Goal: Task Accomplishment & Management: Manage account settings

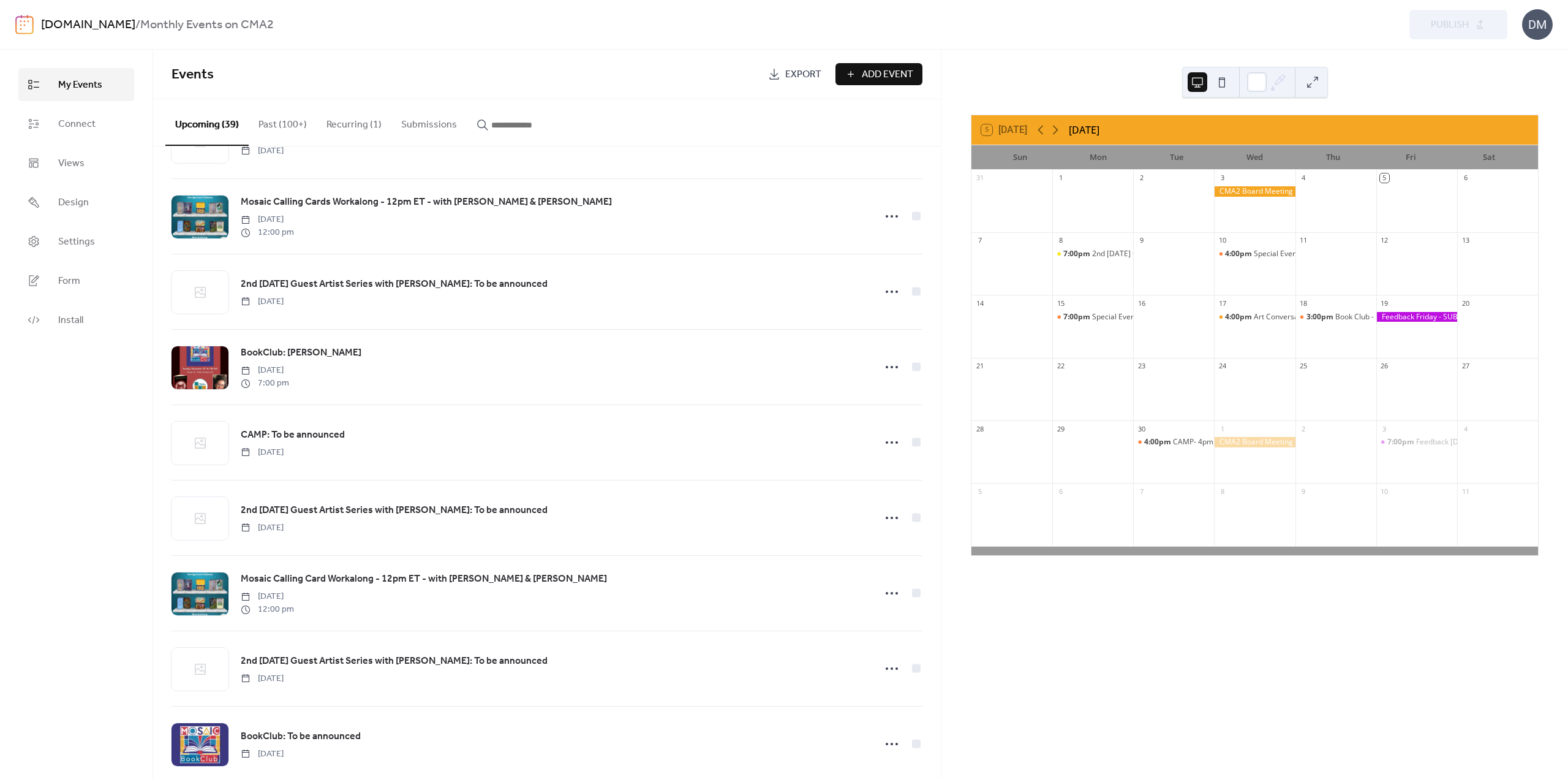
scroll to position [928, 0]
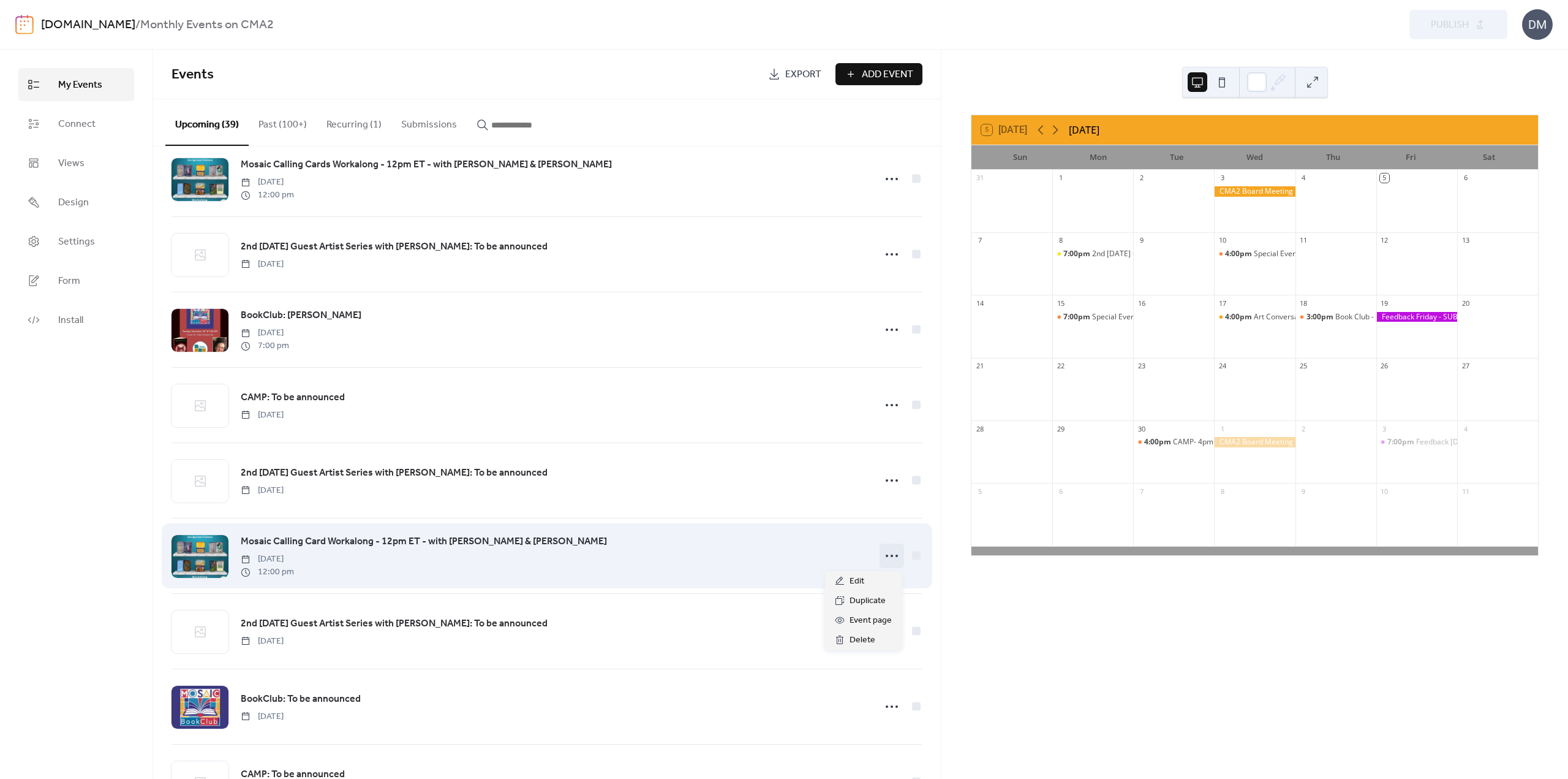
click at [891, 554] on icon at bounding box center [891, 556] width 19 height 19
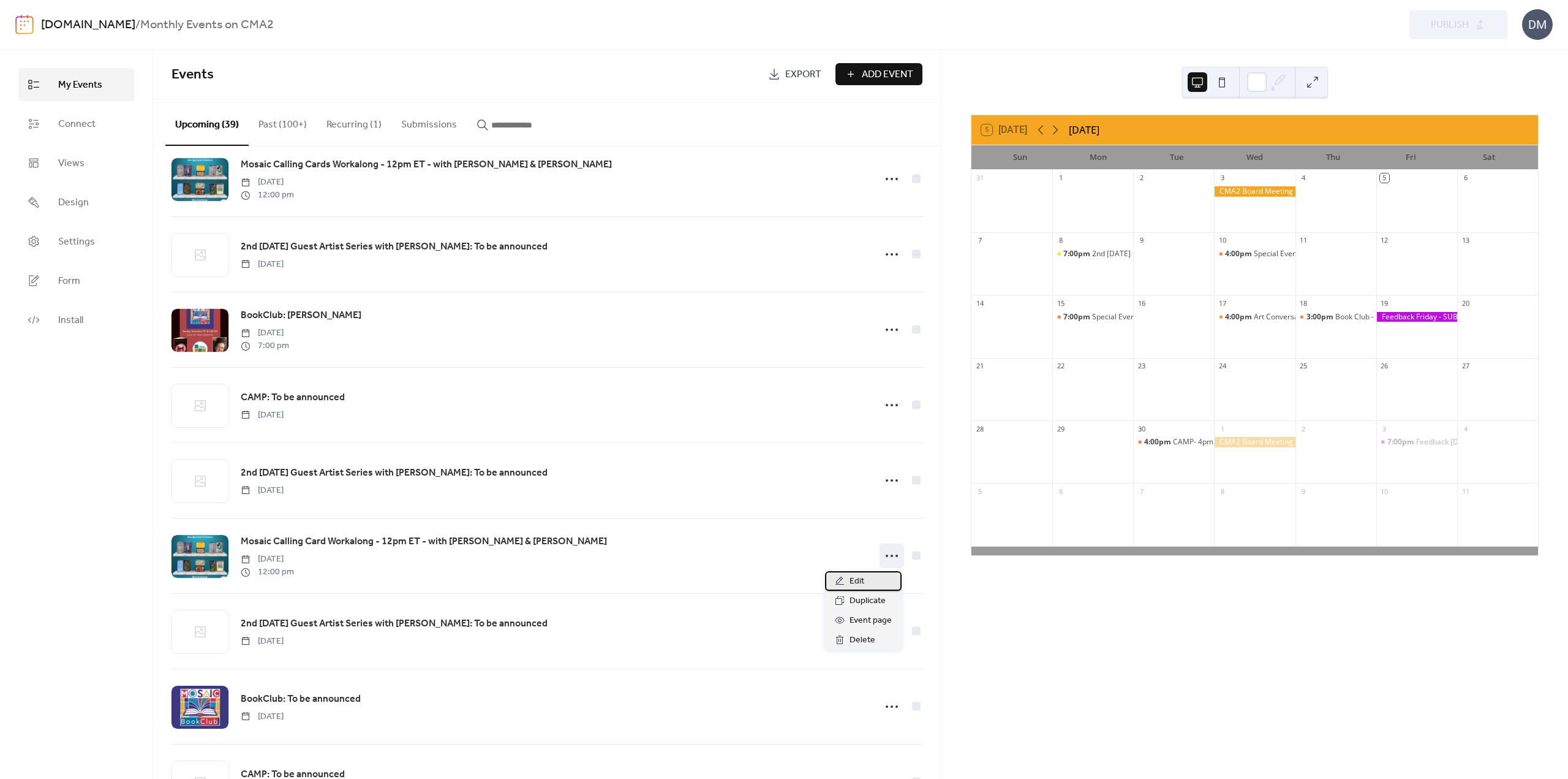
click at [861, 580] on span "Edit" at bounding box center [857, 582] width 14 height 14
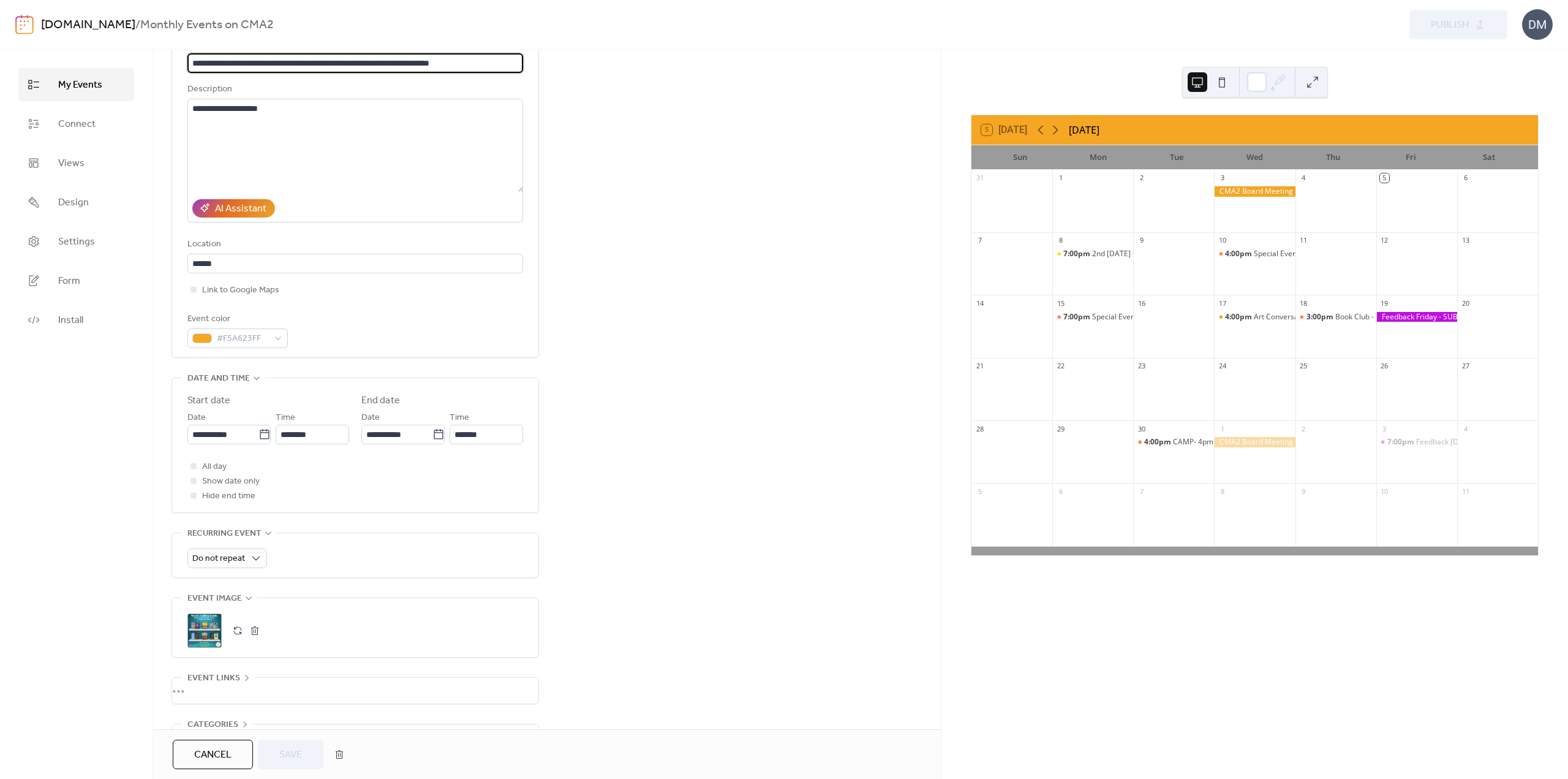
scroll to position [177, 0]
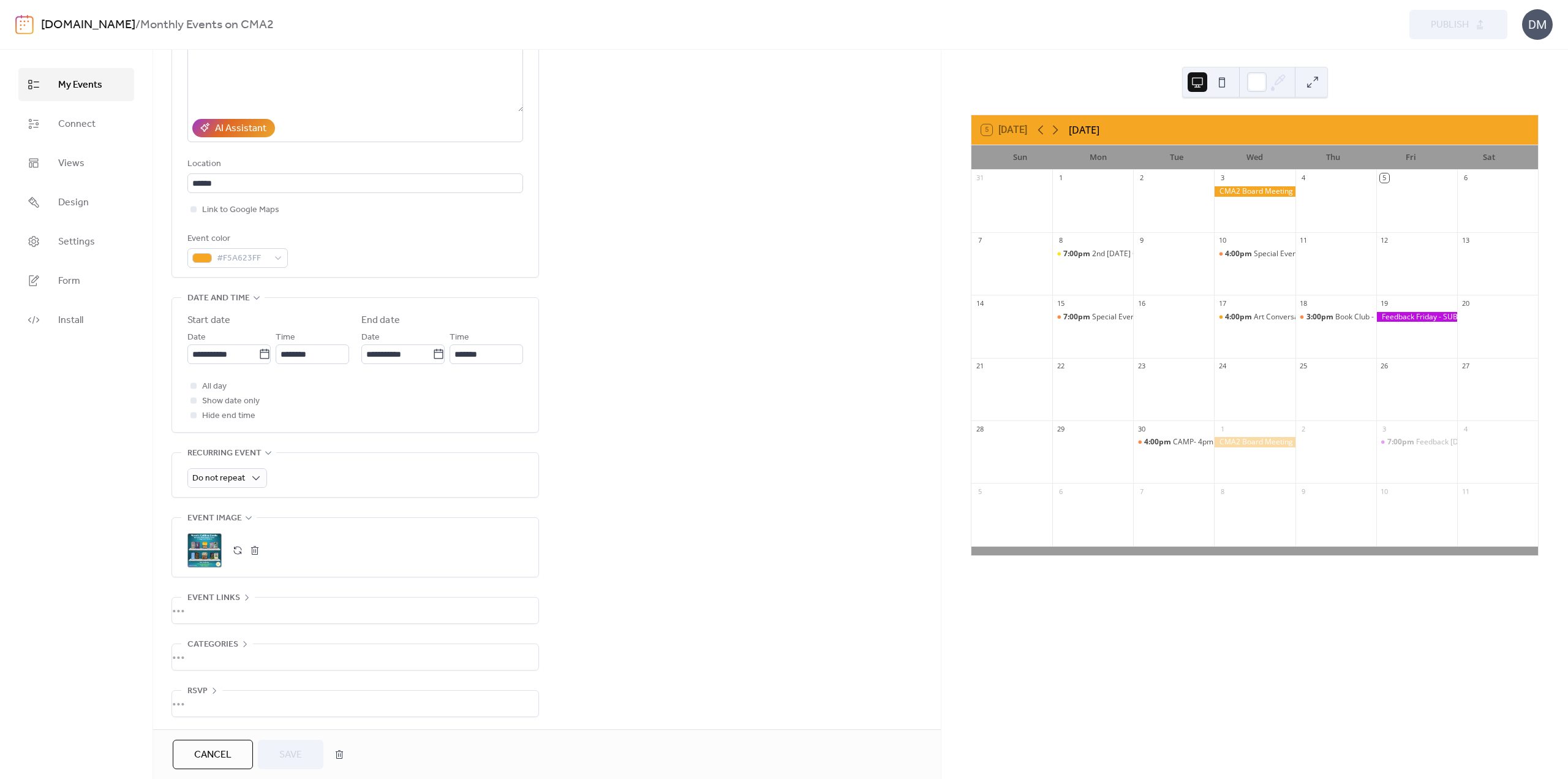
click at [255, 547] on button "button" at bounding box center [255, 551] width 17 height 17
click at [205, 552] on icon at bounding box center [204, 550] width 19 height 19
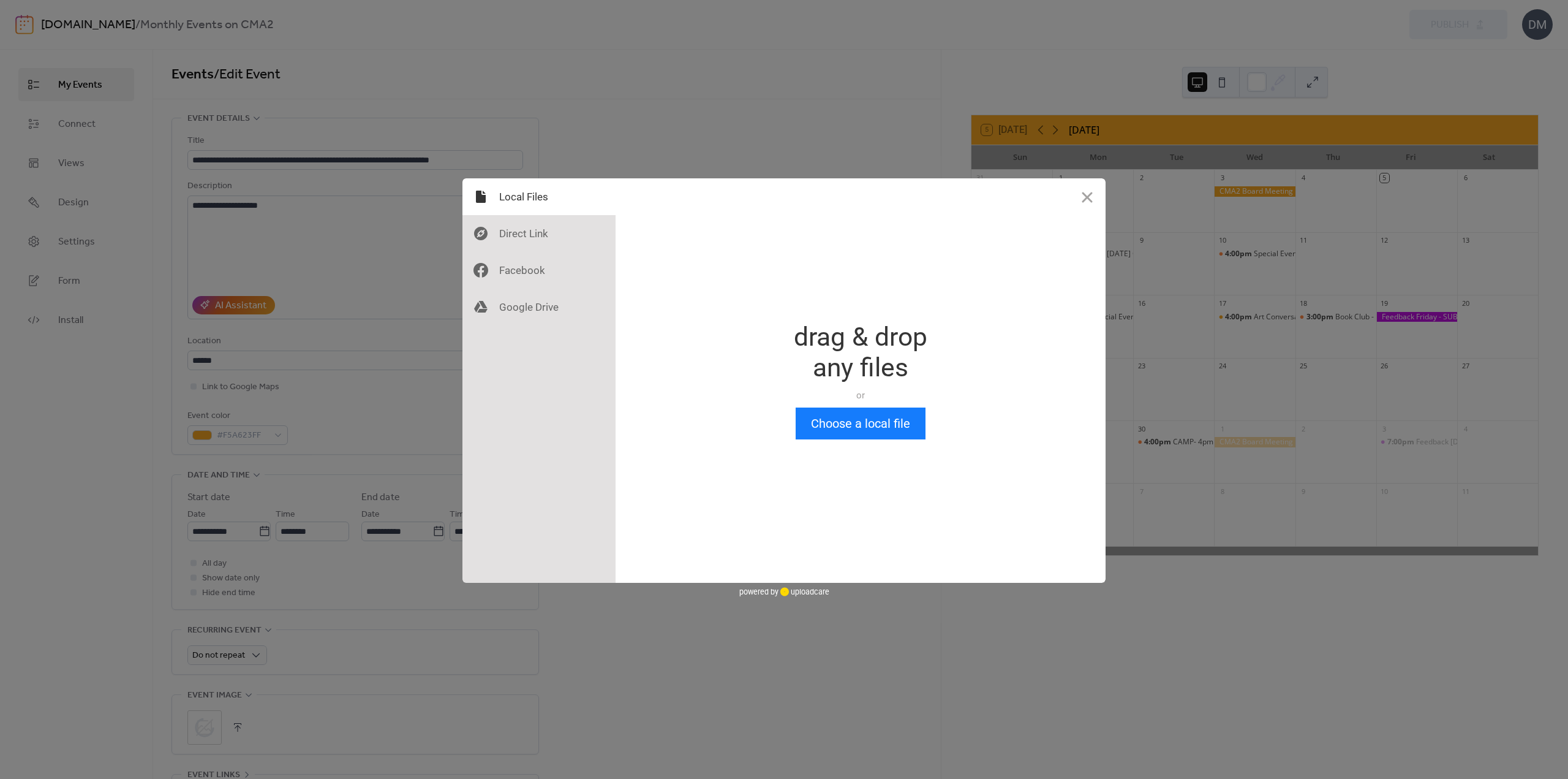
scroll to position [0, 0]
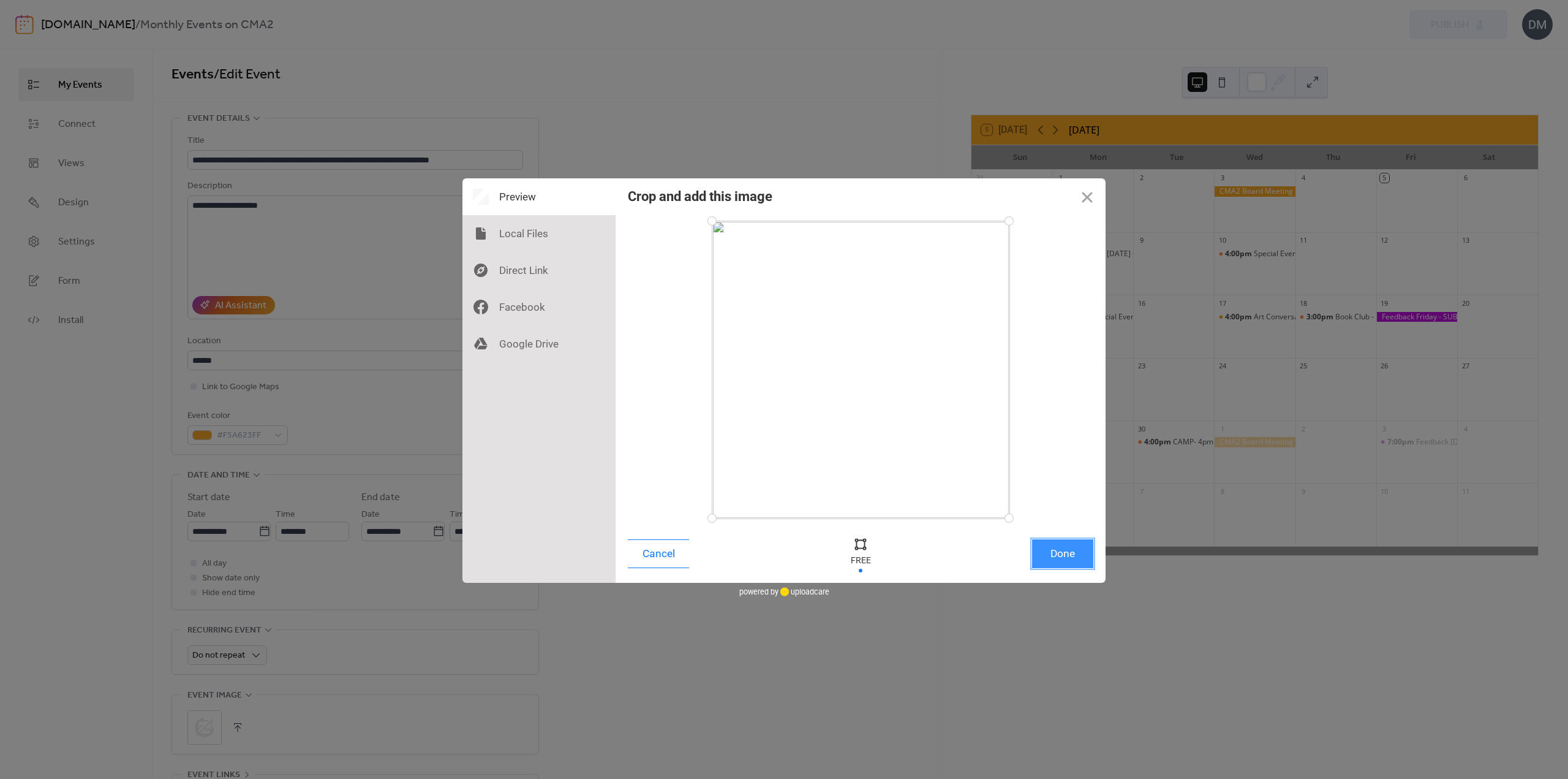
click at [1076, 558] on button "Done" at bounding box center [1062, 554] width 61 height 29
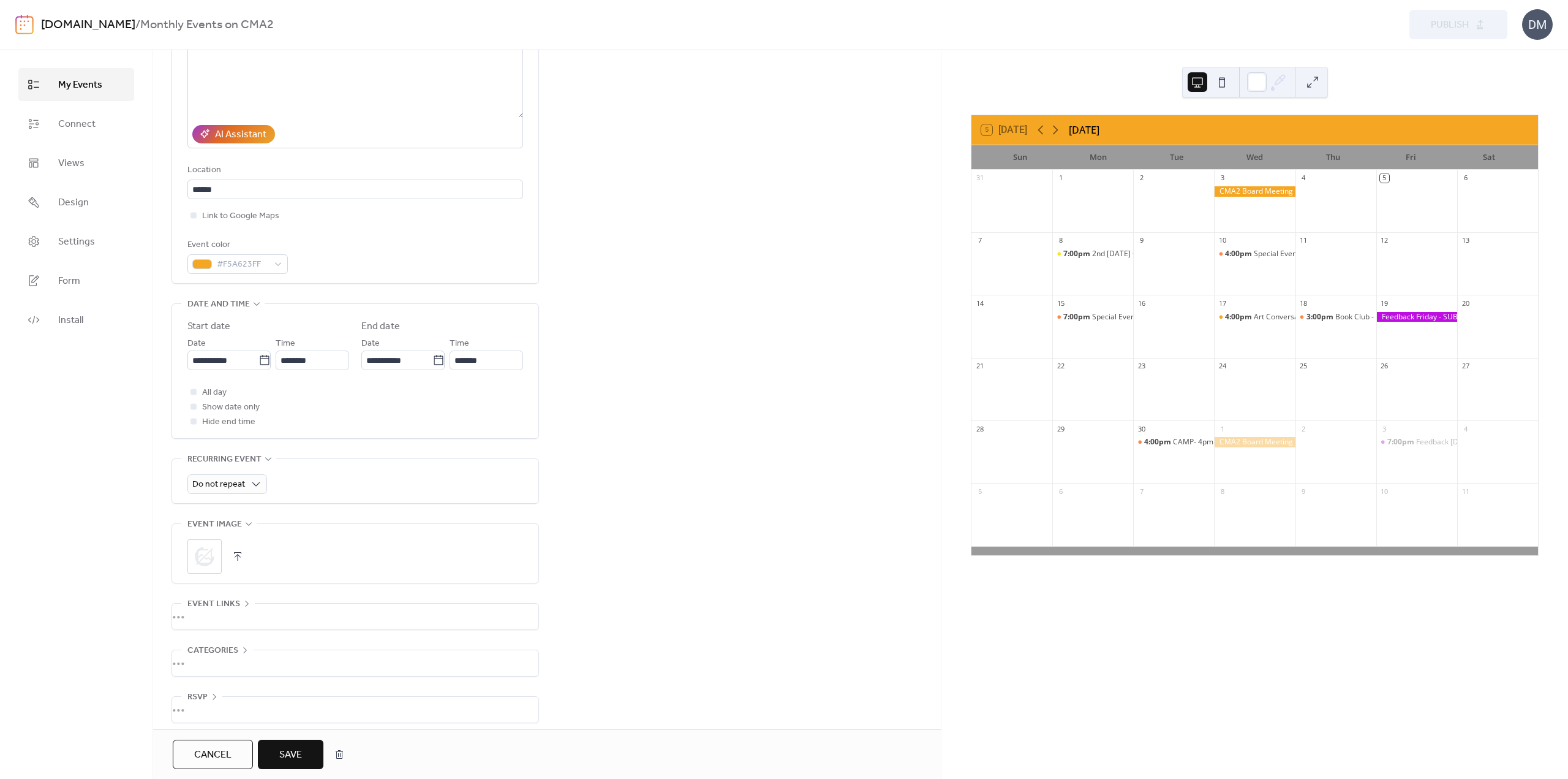
scroll to position [177, 0]
click at [286, 747] on span "Save" at bounding box center [291, 755] width 23 height 14
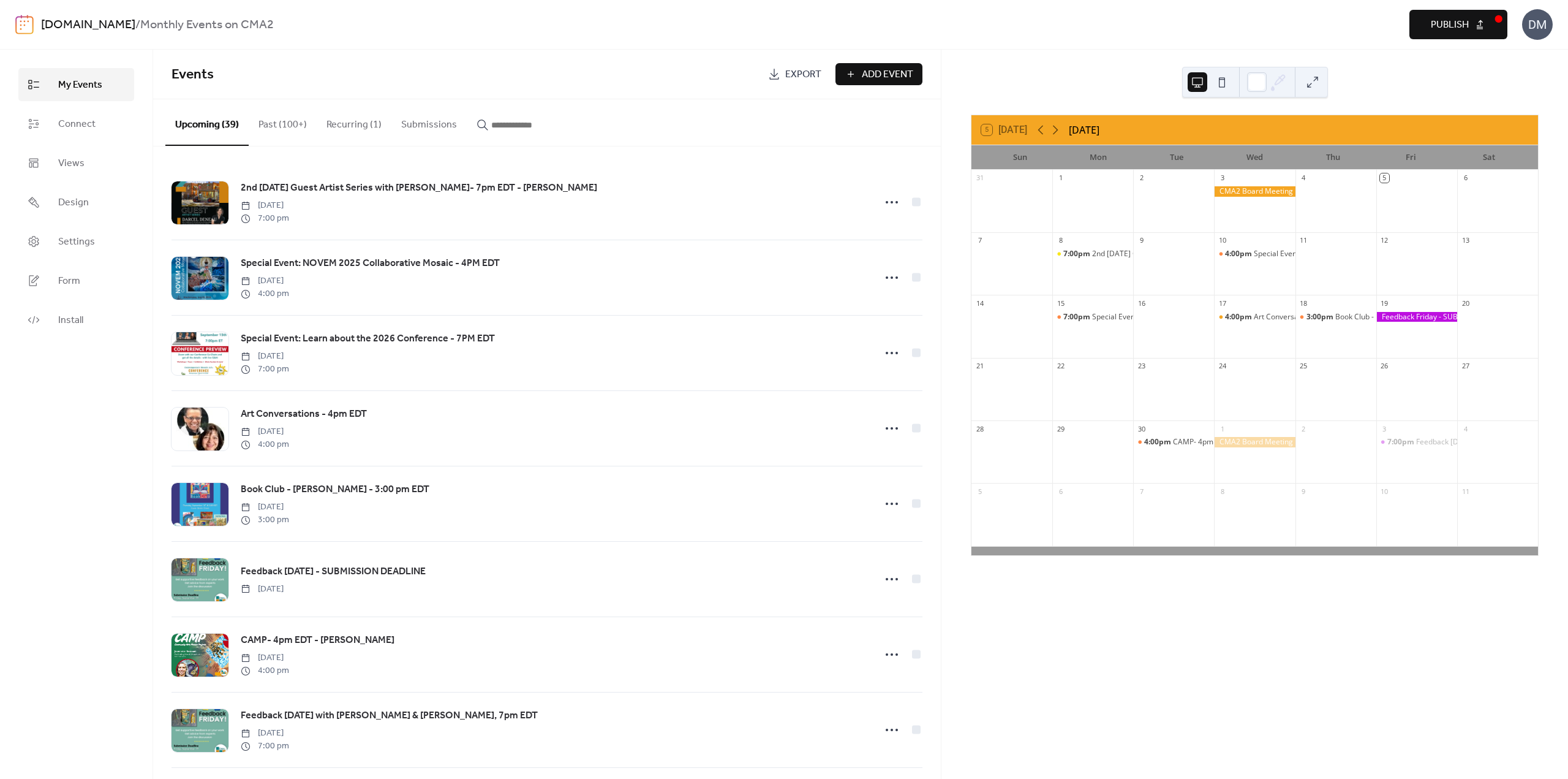
click at [1443, 28] on span "Publish" at bounding box center [1450, 25] width 38 height 14
